Goal: Find specific fact

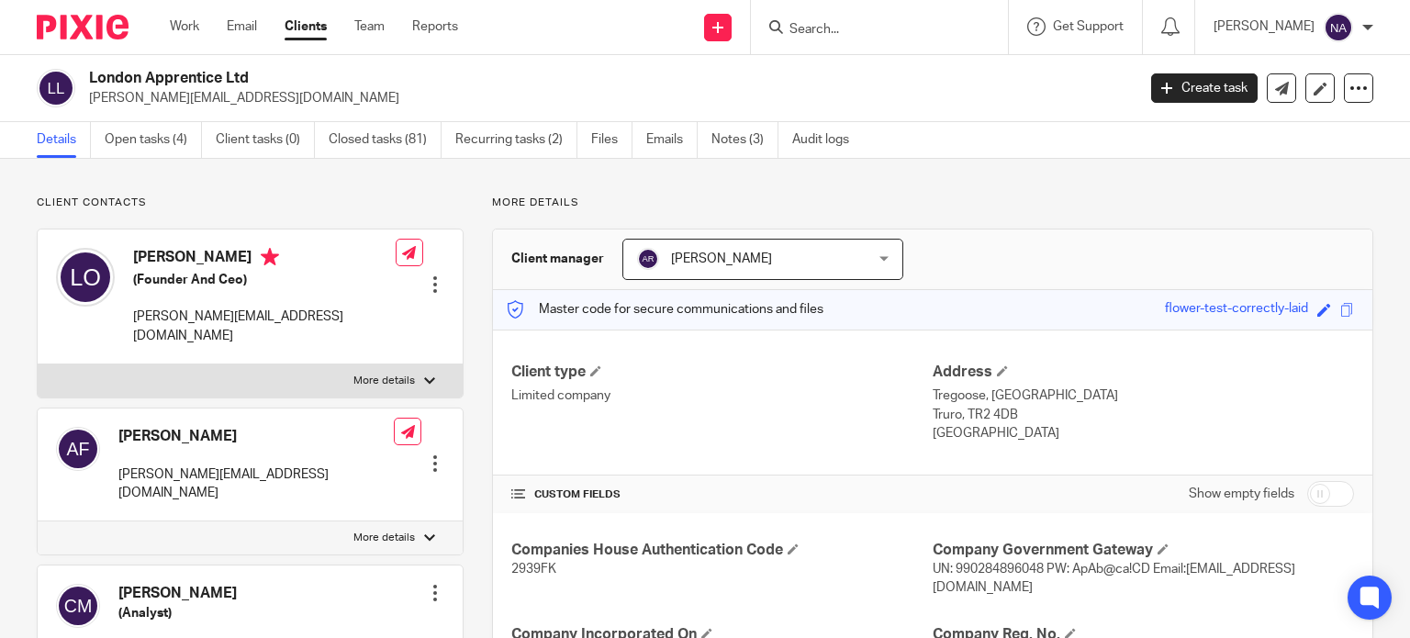
click at [724, 146] on link "Notes (3)" at bounding box center [745, 140] width 67 height 36
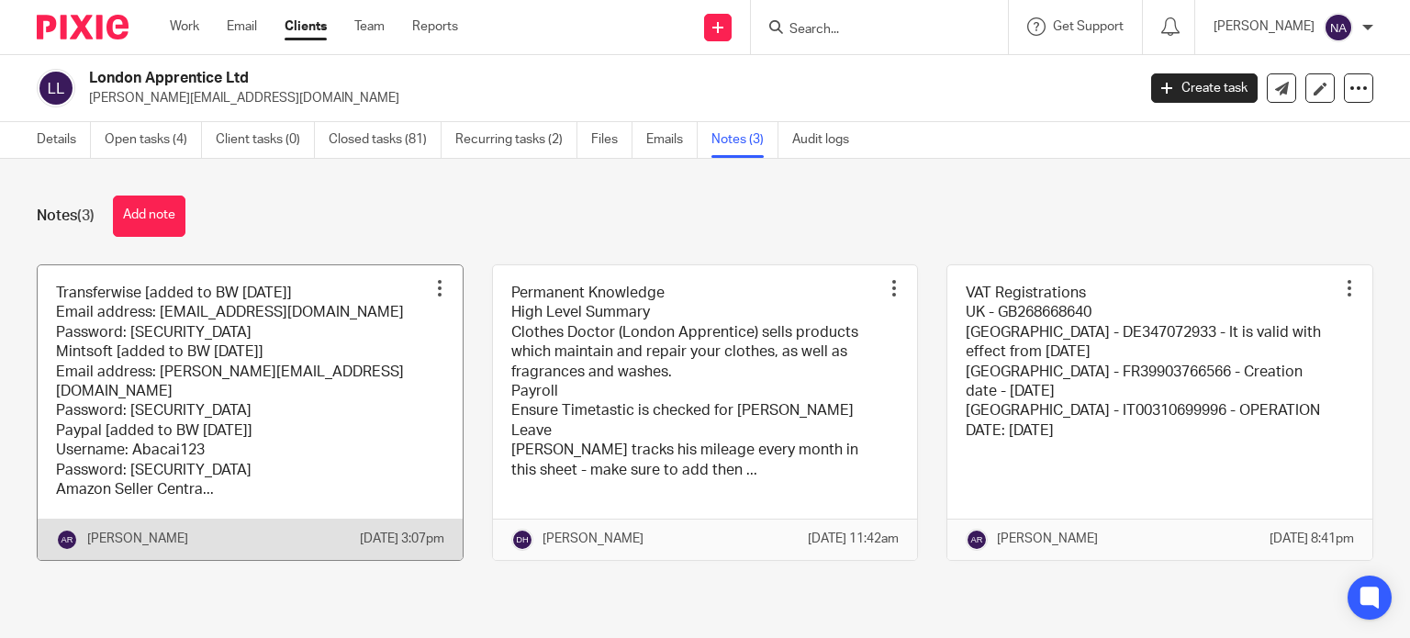
click at [360, 396] on link at bounding box center [250, 412] width 425 height 295
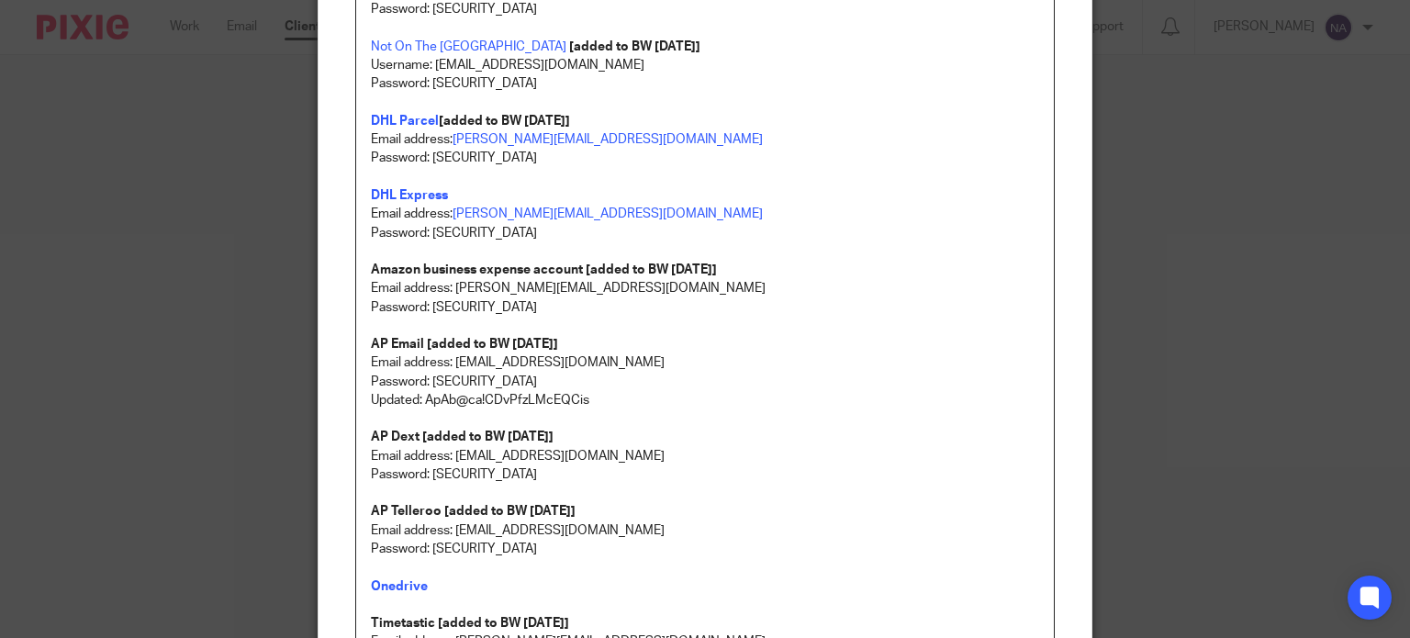
scroll to position [735, 0]
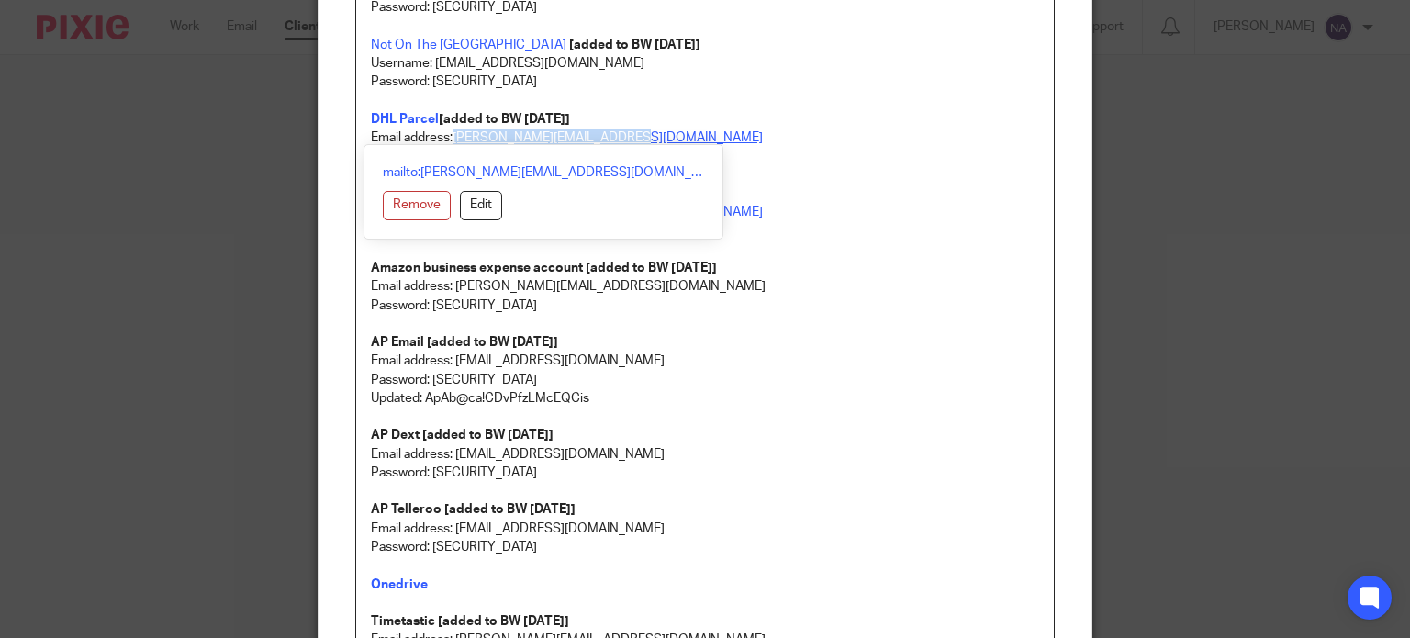
drag, startPoint x: 448, startPoint y: 135, endPoint x: 622, endPoint y: 132, distance: 173.6
click at [622, 132] on p "DHL Parcel [added to BW [DATE]] Email address: [PERSON_NAME][EMAIL_ADDRESS][DOM…" at bounding box center [705, 129] width 669 height 38
copy link "[PERSON_NAME][EMAIL_ADDRESS][DOMAIN_NAME]"
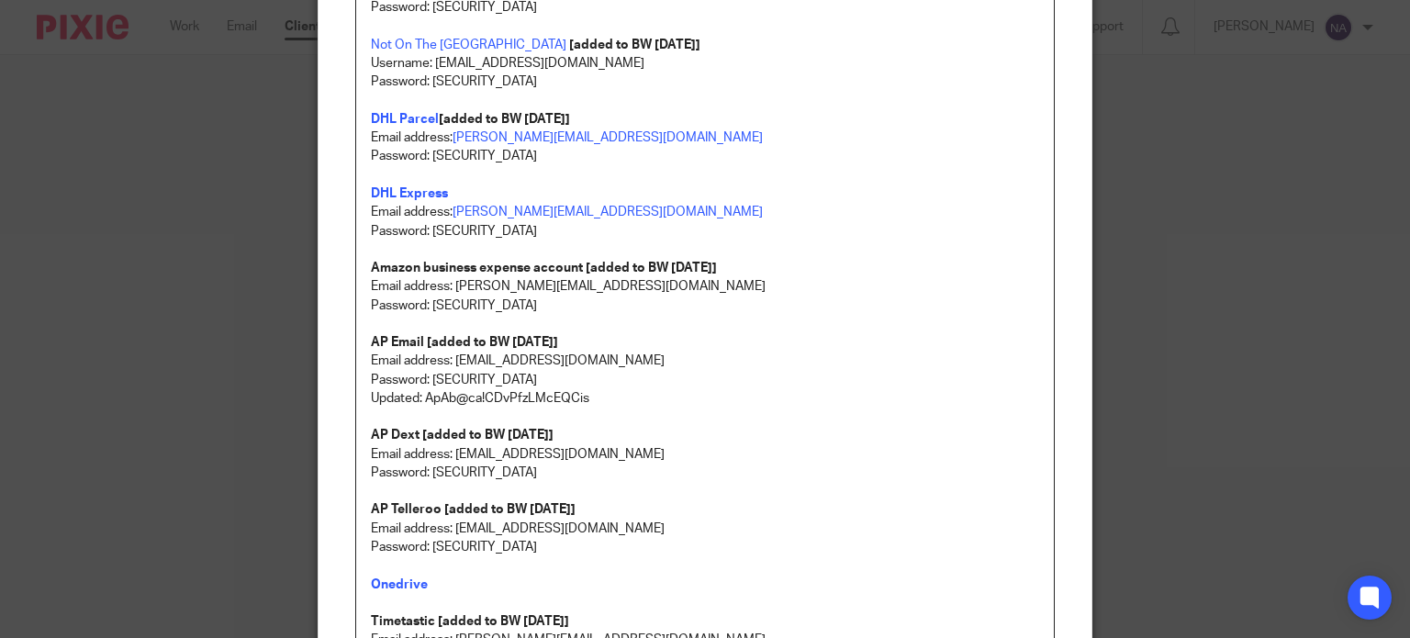
click at [738, 154] on p "Password: [SECURITY_DATA]" at bounding box center [705, 156] width 669 height 18
click at [426, 163] on p "Password: [SECURITY_DATA]" at bounding box center [705, 156] width 669 height 18
click at [426, 159] on p "Password: [SECURITY_DATA]" at bounding box center [705, 156] width 669 height 18
drag, startPoint x: 426, startPoint y: 159, endPoint x: 481, endPoint y: 167, distance: 55.7
click at [481, 167] on div "Transferwise [added to BW [DATE]] Email address: [EMAIL_ADDRESS][DOMAIN_NAME] P…" at bounding box center [705, 598] width 699 height 2270
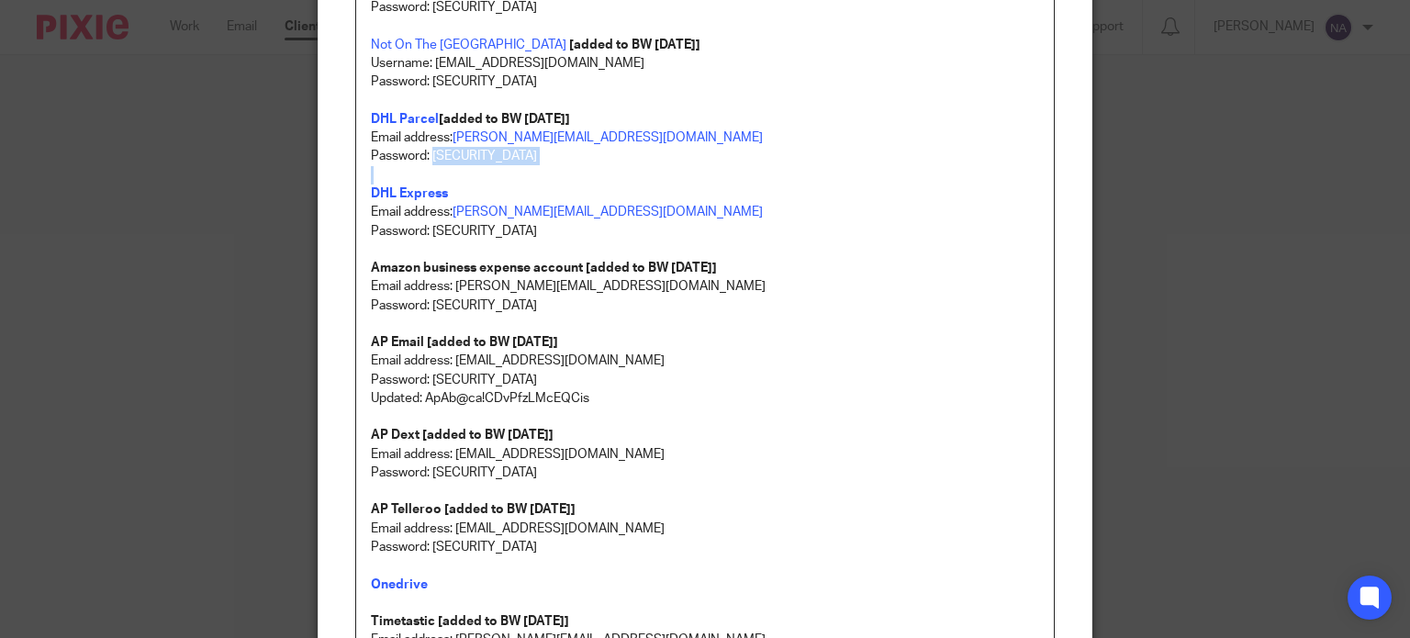
copy p "Sparkle123!"
click at [1025, 175] on p at bounding box center [705, 175] width 669 height 18
